Goal: Navigation & Orientation: Understand site structure

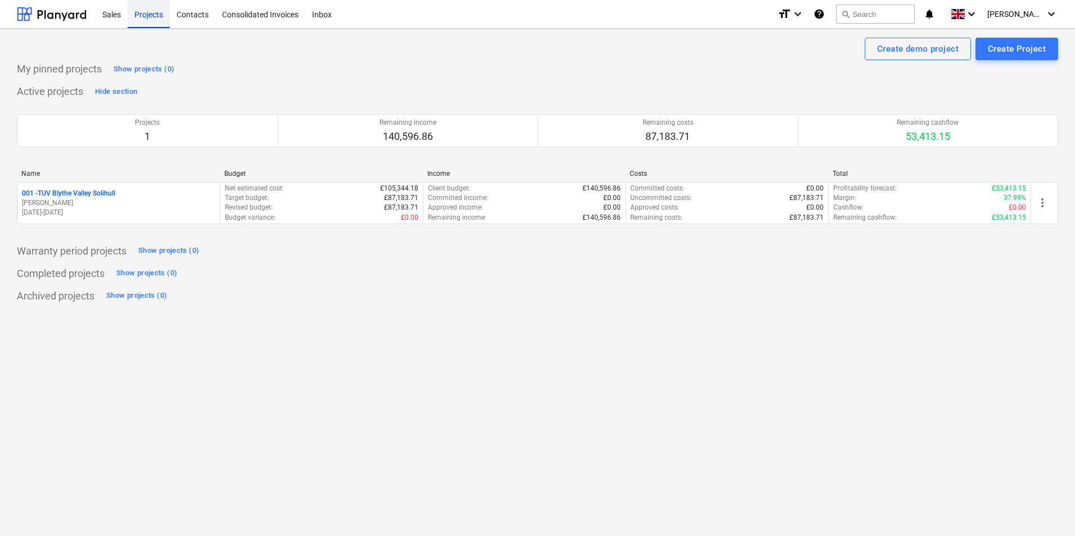
click at [147, 13] on div "Projects" at bounding box center [149, 13] width 42 height 29
click at [97, 20] on div "Sales" at bounding box center [112, 13] width 32 height 29
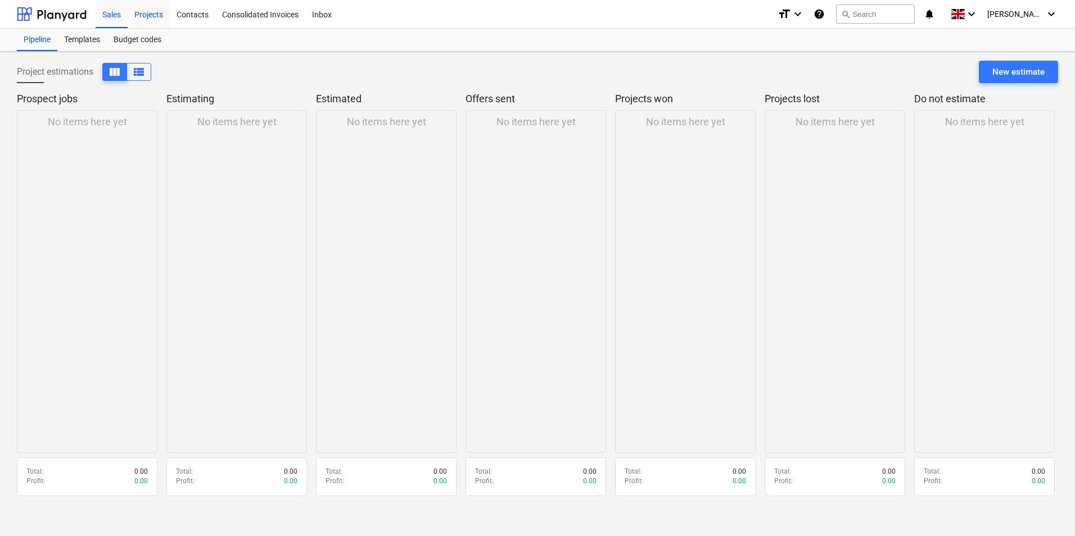
click at [152, 15] on div "Projects" at bounding box center [149, 13] width 42 height 29
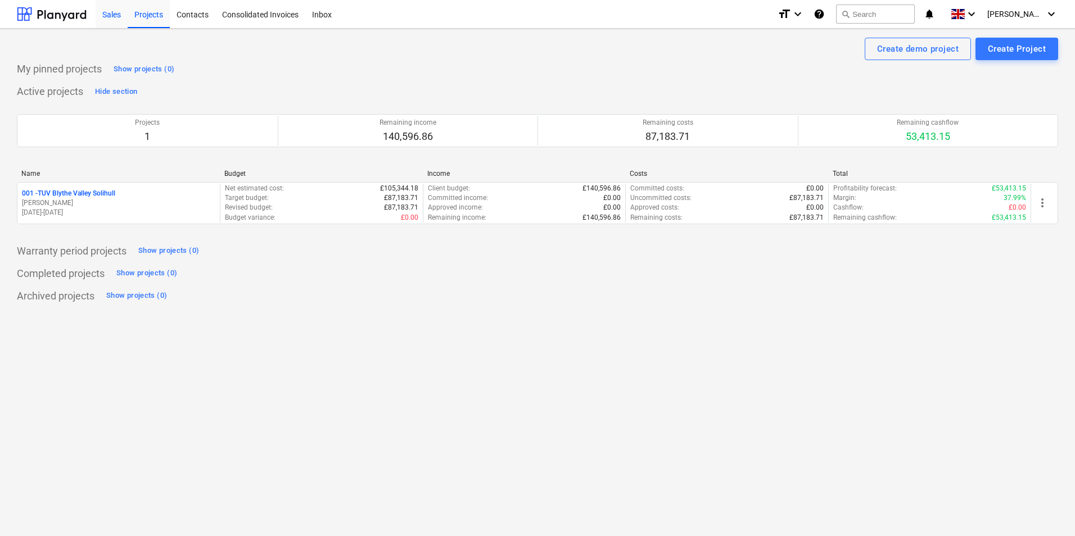
click at [110, 12] on div "Sales" at bounding box center [112, 13] width 32 height 29
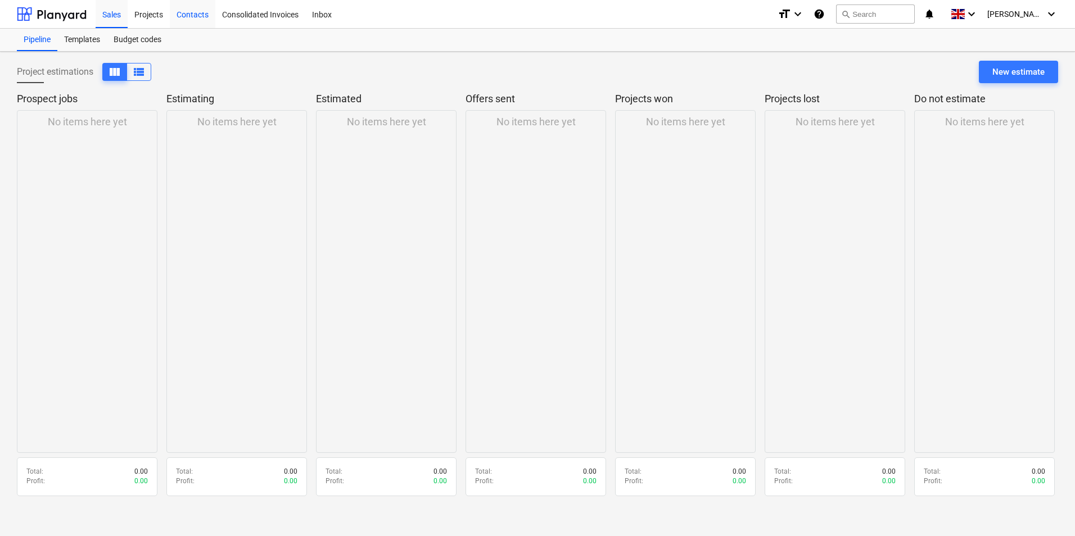
click at [176, 16] on div "Contacts" at bounding box center [193, 13] width 46 height 29
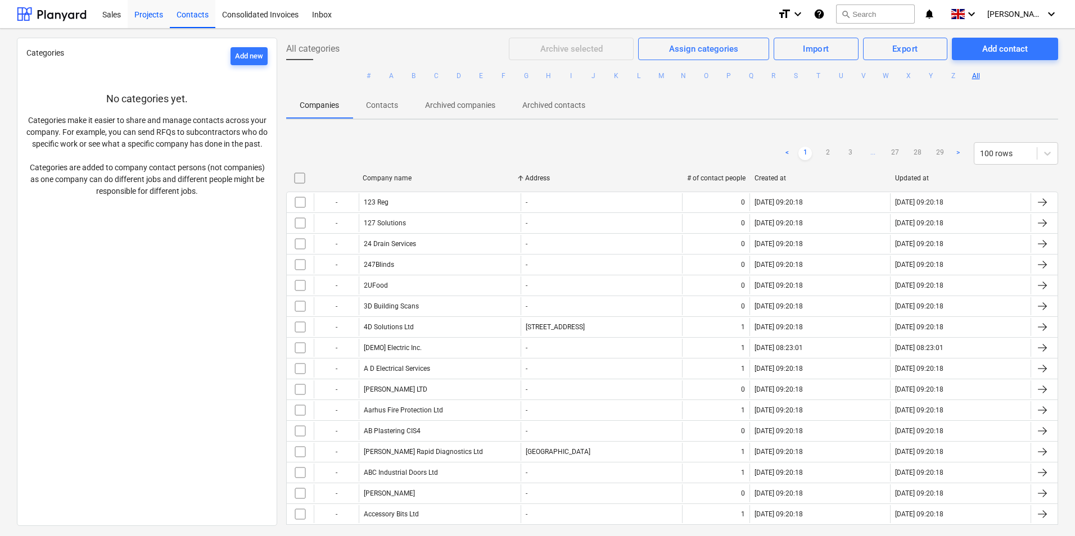
click at [156, 17] on div "Projects" at bounding box center [149, 13] width 42 height 29
